Goal: Complete application form

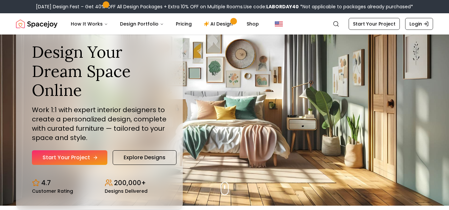
click at [75, 153] on link "Start Your Project" at bounding box center [69, 157] width 75 height 15
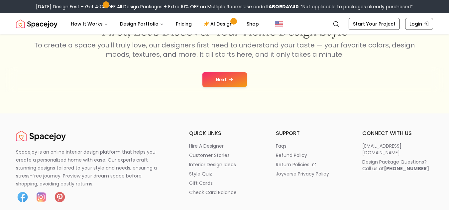
scroll to position [127, 0]
click at [229, 74] on button "Next" at bounding box center [224, 79] width 45 height 15
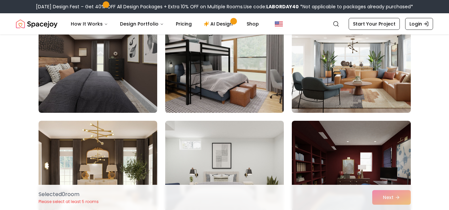
scroll to position [198, 0]
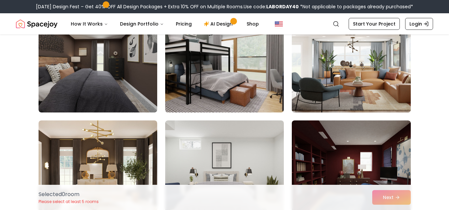
click at [373, 65] on img at bounding box center [351, 60] width 125 height 112
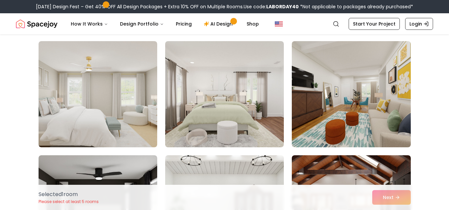
scroll to position [392, 0]
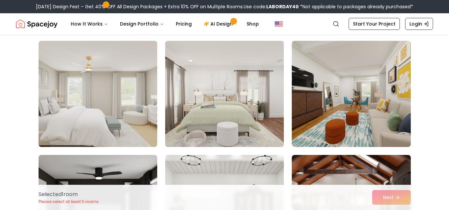
drag, startPoint x: 254, startPoint y: 111, endPoint x: 207, endPoint y: 92, distance: 51.3
click at [207, 92] on img at bounding box center [224, 94] width 125 height 112
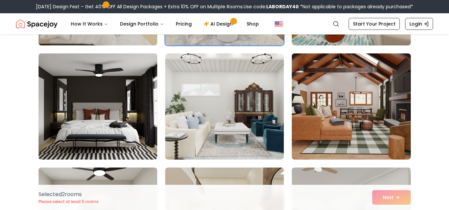
scroll to position [494, 0]
click at [121, 110] on img at bounding box center [98, 106] width 125 height 112
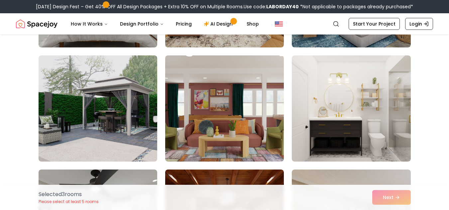
scroll to position [721, 0]
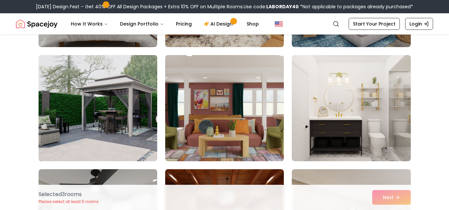
click at [113, 92] on img at bounding box center [98, 108] width 125 height 112
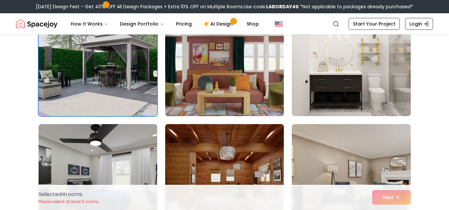
scroll to position [766, 0]
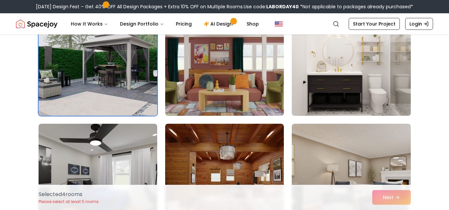
click at [348, 91] on img at bounding box center [351, 63] width 125 height 112
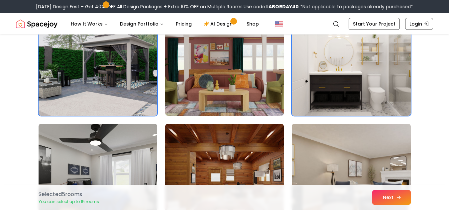
click at [388, 199] on button "Next" at bounding box center [391, 197] width 39 height 15
